Goal: Obtain resource: Obtain resource

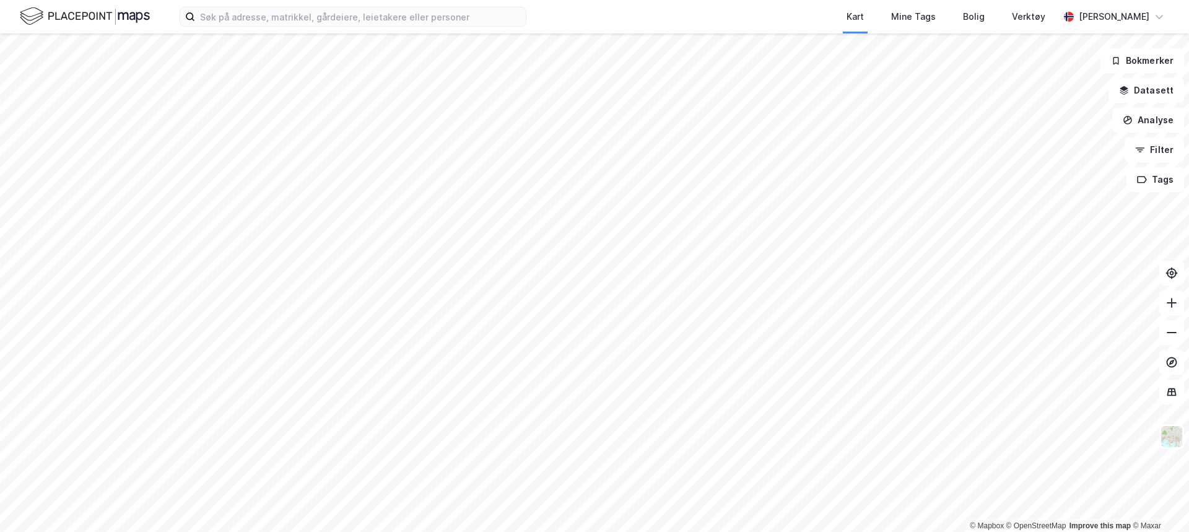
click at [364, 531] on html "Kart Mine Tags Bolig Verktøy [PERSON_NAME] © Mapbox © OpenStreetMap Improve thi…" at bounding box center [594, 266] width 1189 height 532
click at [226, 18] on input at bounding box center [360, 16] width 331 height 19
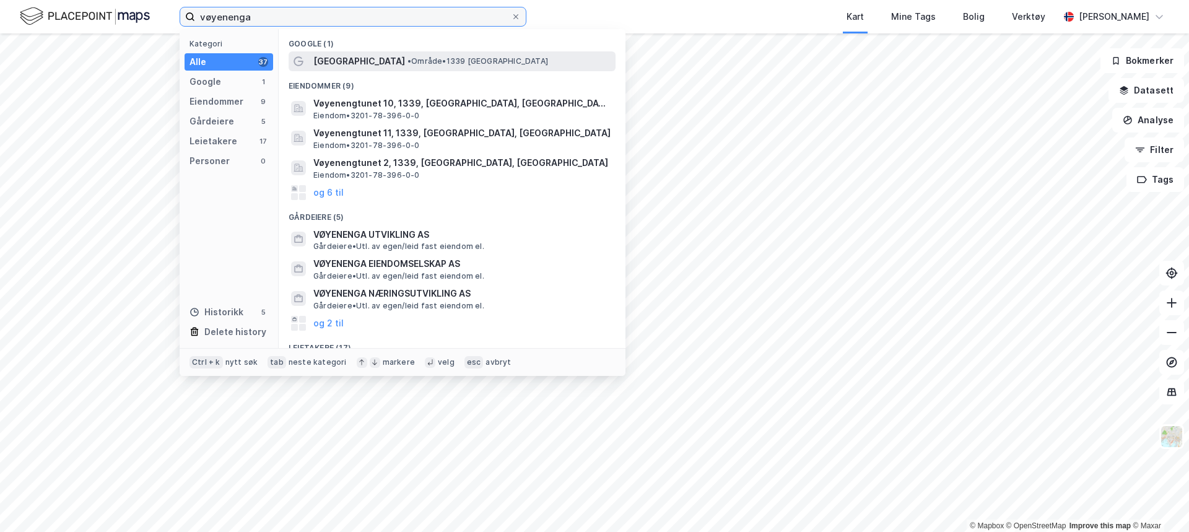
type input "vøyenenga"
click at [362, 60] on div "Vøyenenga • Område • 1339 Vøyenenga" at bounding box center [463, 61] width 300 height 15
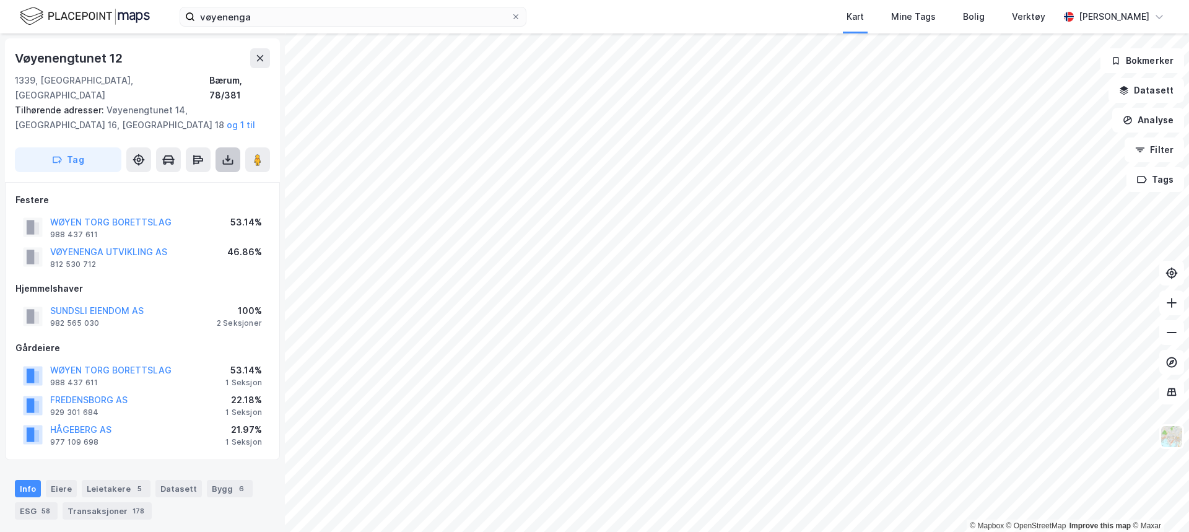
click at [225, 159] on icon at bounding box center [228, 161] width 11 height 5
click at [202, 180] on div "Last ned grunnbok" at bounding box center [167, 185] width 72 height 10
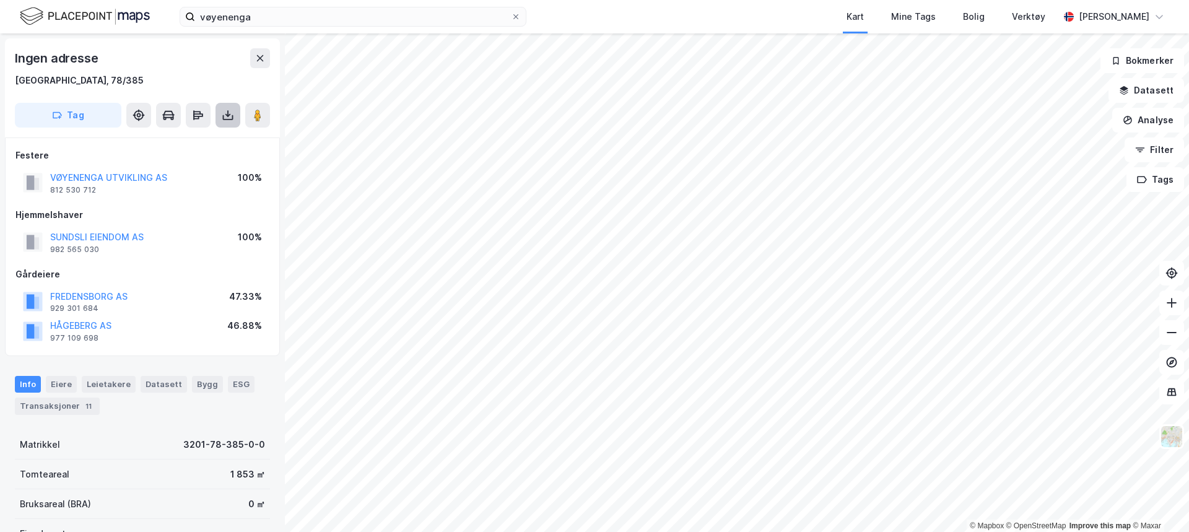
click at [228, 119] on icon at bounding box center [228, 117] width 11 height 5
click at [214, 139] on div "Last ned grunnbok" at bounding box center [174, 140] width 132 height 20
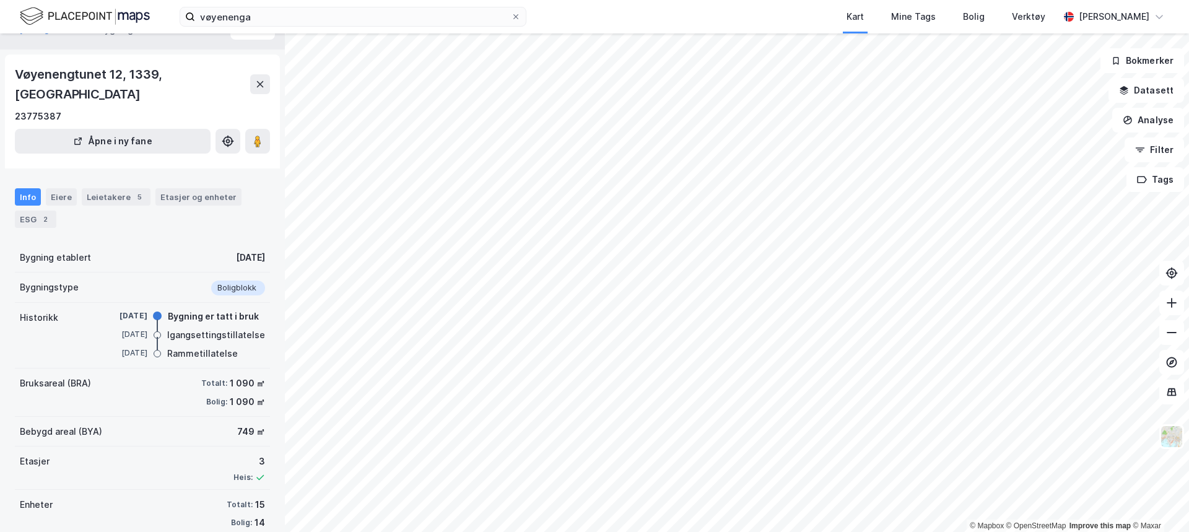
scroll to position [43, 0]
